Goal: Task Accomplishment & Management: Use online tool/utility

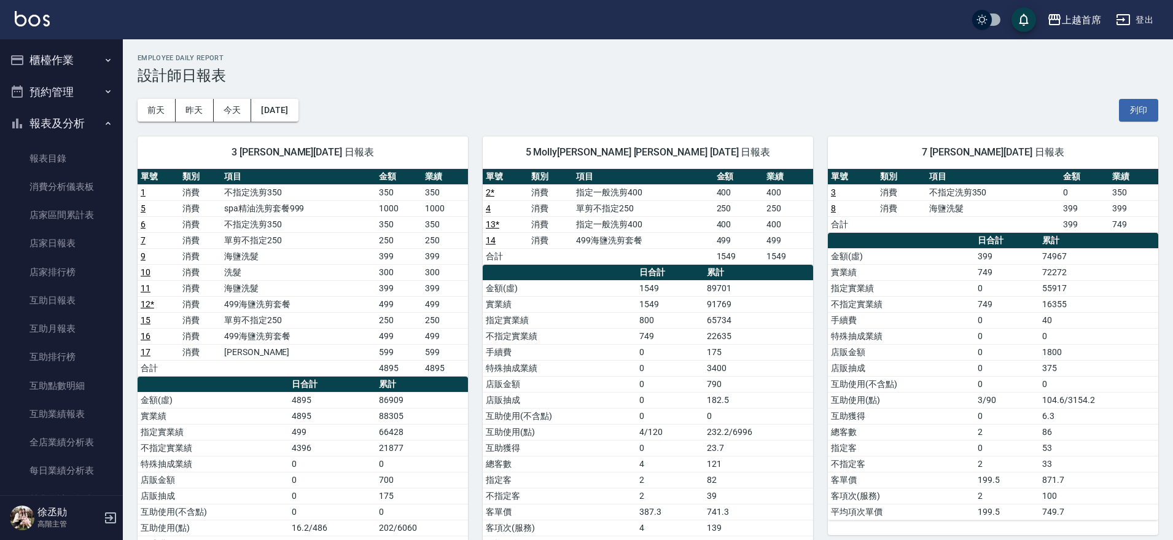
scroll to position [154, 0]
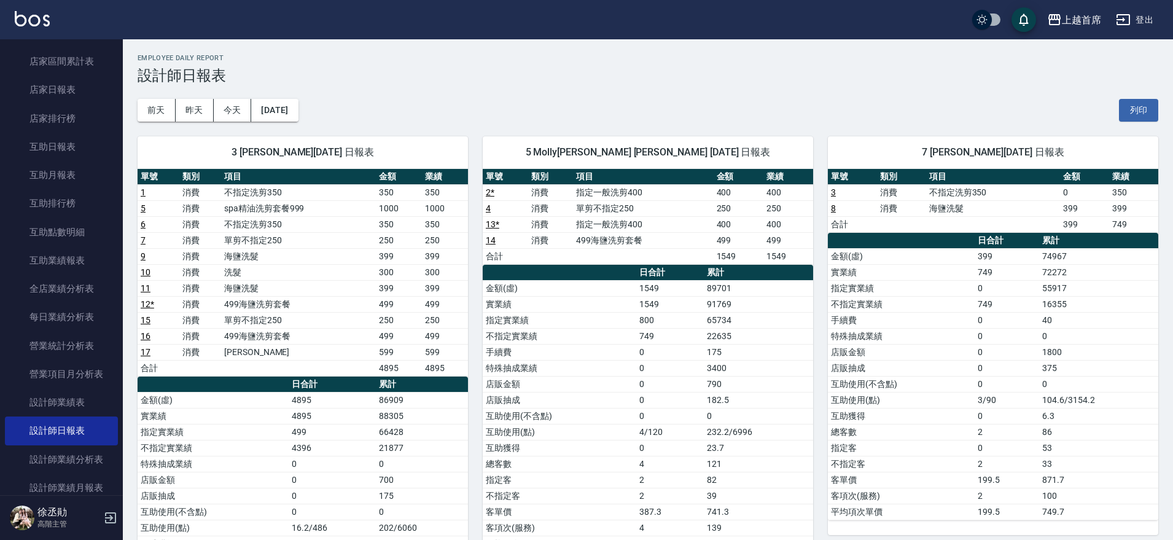
drag, startPoint x: 1059, startPoint y: 73, endPoint x: 1023, endPoint y: 70, distance: 36.4
click at [1059, 73] on h3 "設計師日報表" at bounding box center [648, 75] width 1021 height 17
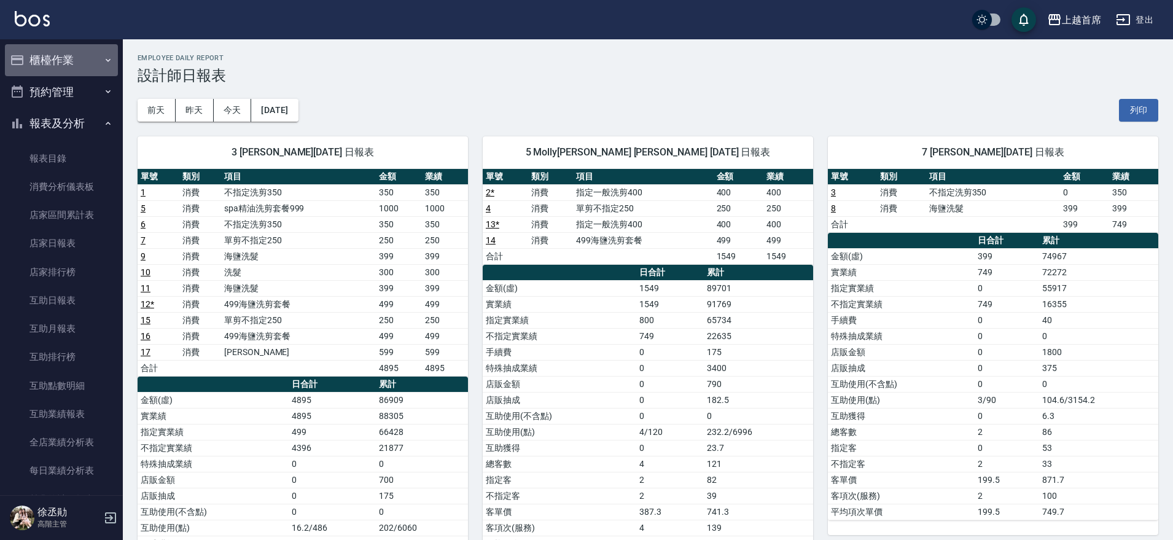
click at [89, 58] on button "櫃檯作業" at bounding box center [61, 60] width 113 height 32
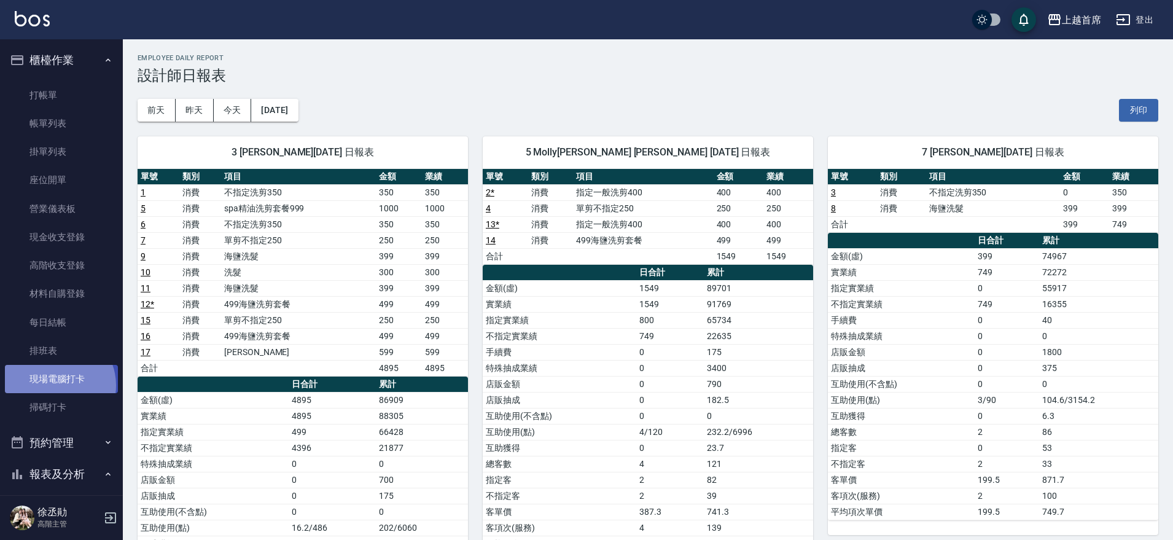
click at [55, 385] on link "現場電腦打卡" at bounding box center [61, 379] width 113 height 28
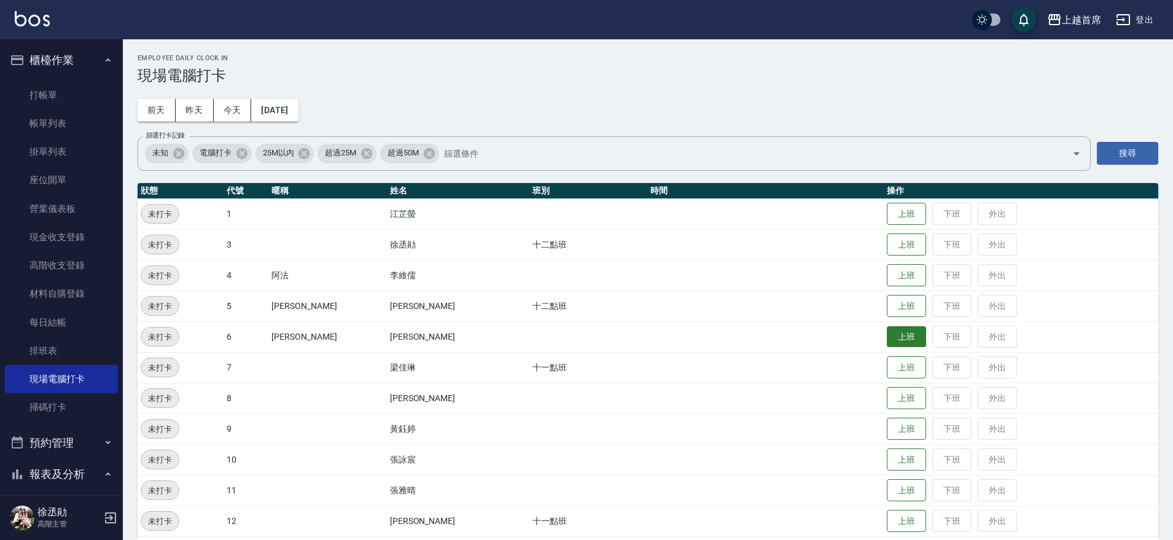
click at [903, 334] on button "上班" at bounding box center [906, 336] width 39 height 21
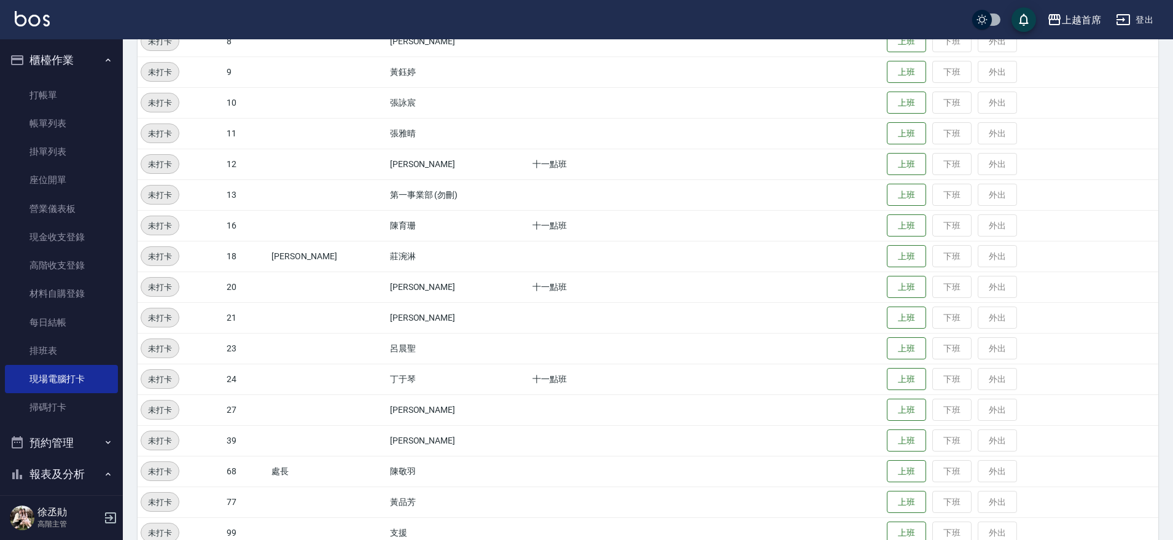
scroll to position [380, 0]
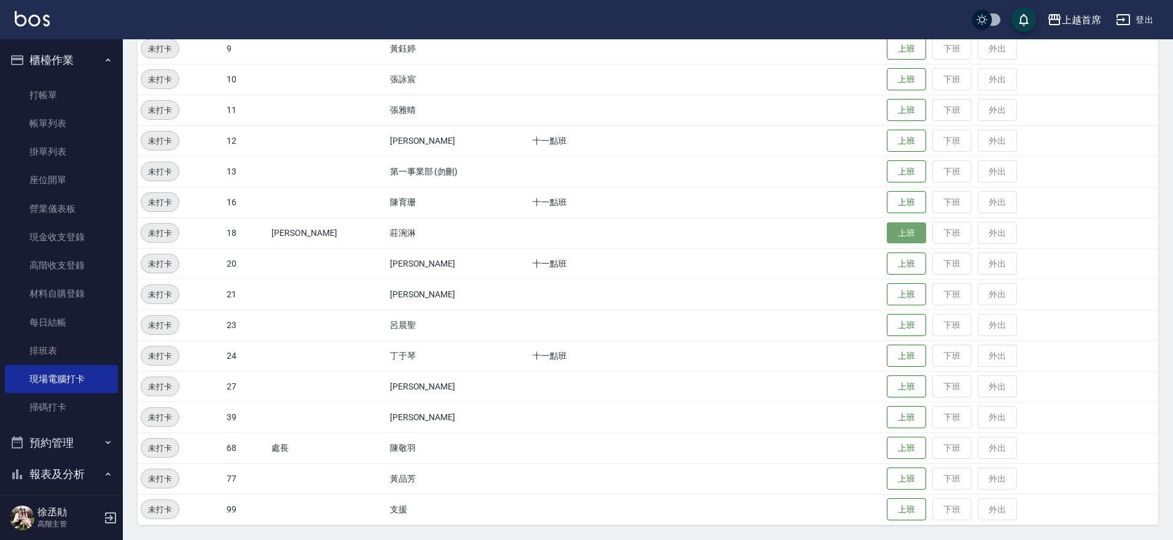
click at [897, 237] on button "上班" at bounding box center [906, 232] width 39 height 21
click at [891, 478] on button "上班" at bounding box center [906, 478] width 39 height 21
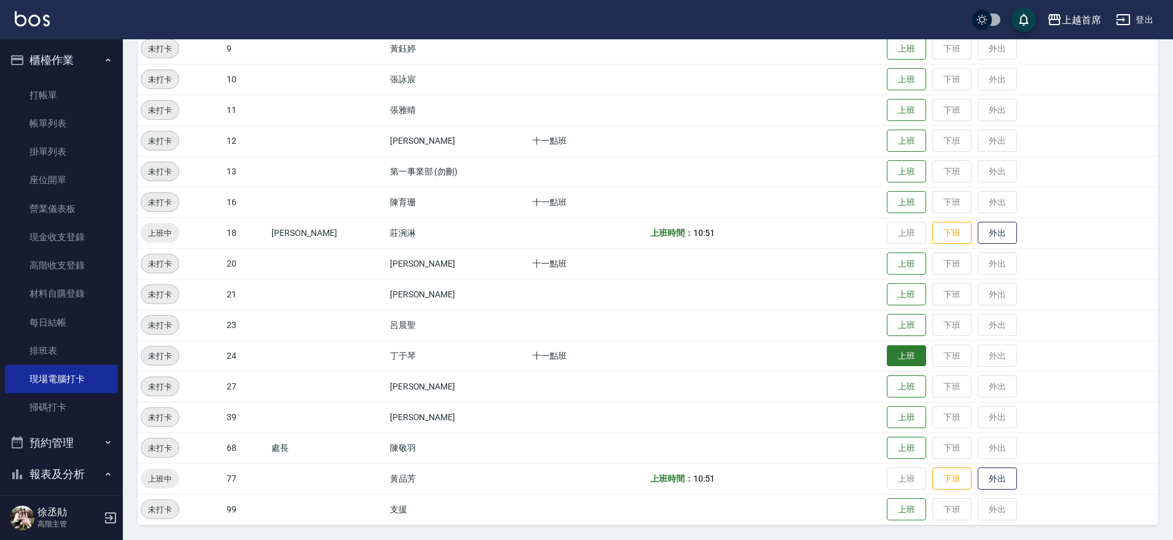
click at [898, 359] on button "上班" at bounding box center [906, 355] width 39 height 21
click at [910, 335] on td "上班 下班 外出" at bounding box center [1021, 325] width 275 height 31
click at [905, 329] on button "上班" at bounding box center [906, 324] width 39 height 21
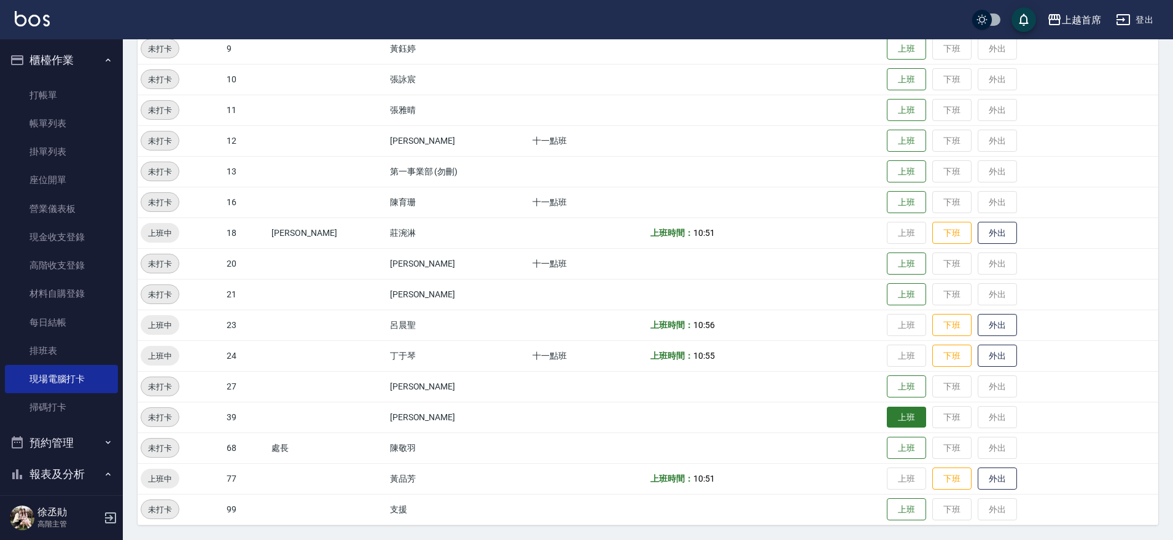
click at [892, 415] on button "上班" at bounding box center [906, 417] width 39 height 21
click at [913, 383] on button "上班" at bounding box center [906, 386] width 39 height 21
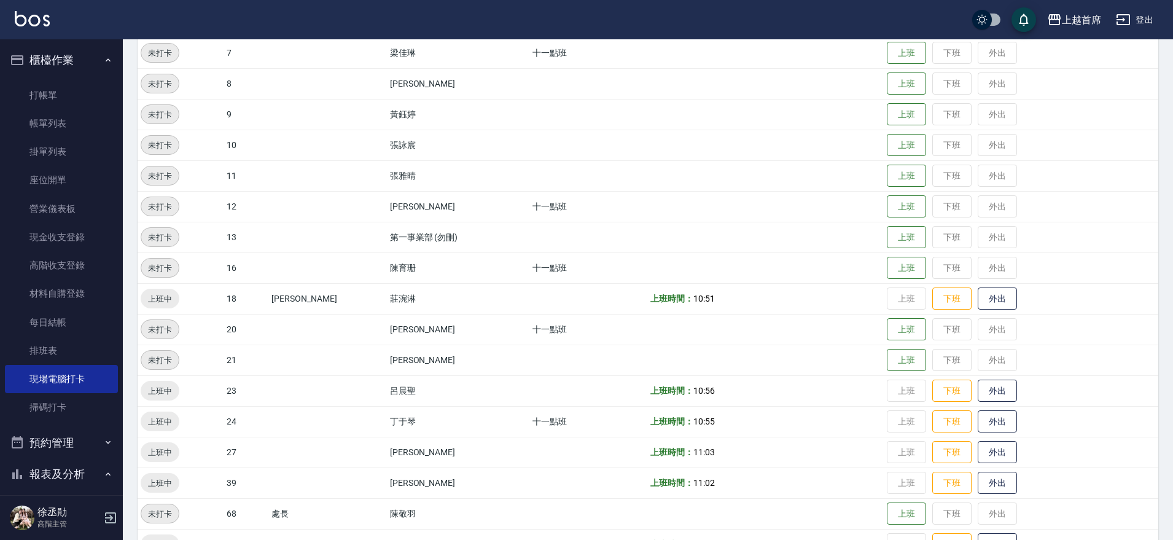
scroll to position [0, 0]
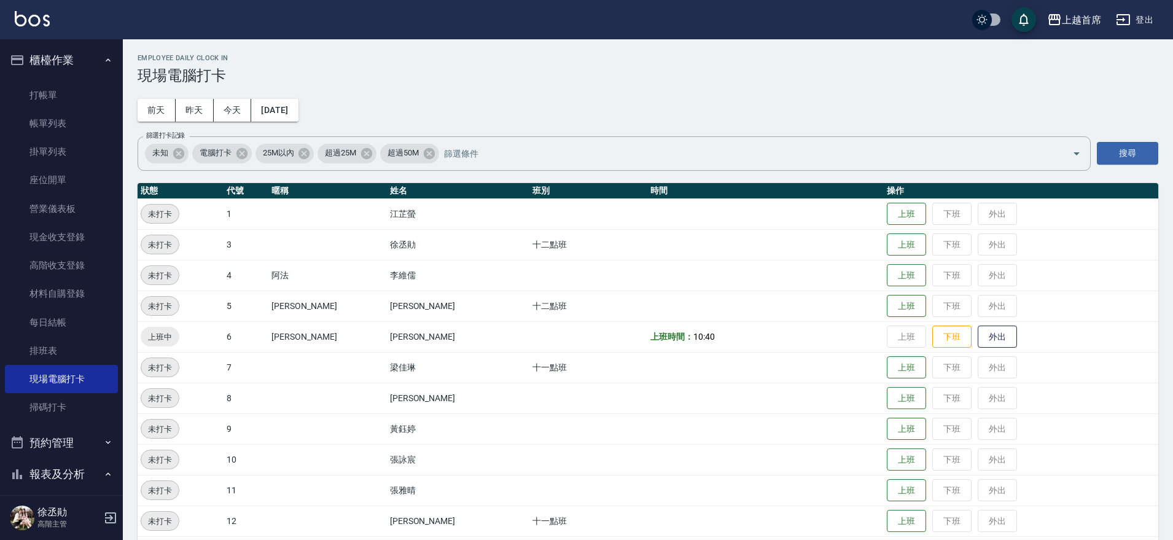
drag, startPoint x: 499, startPoint y: 297, endPoint x: 509, endPoint y: 155, distance: 142.9
click at [890, 381] on td "上班 下班 外出" at bounding box center [1021, 367] width 275 height 31
click at [897, 373] on button "上班" at bounding box center [906, 367] width 39 height 21
